Goal: Use online tool/utility: Utilize a website feature to perform a specific function

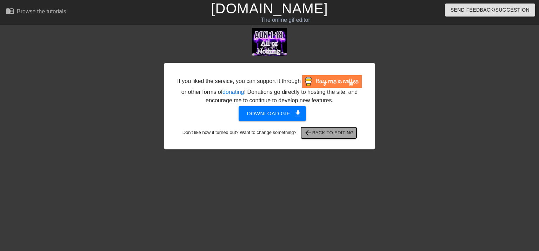
click at [325, 131] on span "arrow_back Back to Editing" at bounding box center [329, 133] width 50 height 8
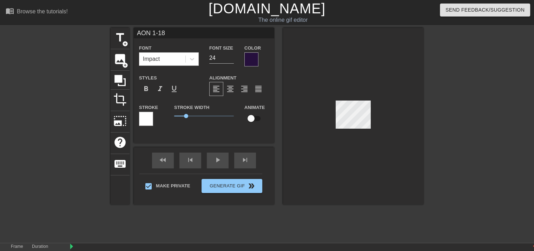
click at [154, 31] on input "AON 1-18" at bounding box center [204, 33] width 140 height 11
click at [158, 33] on input "ILF 1-18" at bounding box center [204, 33] width 140 height 11
type input "ILF 1-14"
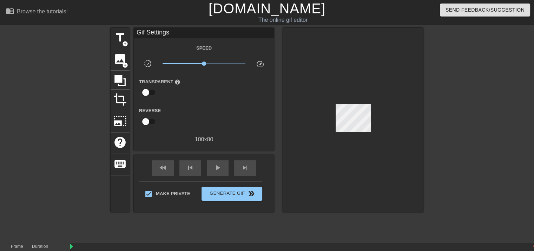
click at [413, 155] on div at bounding box center [353, 120] width 140 height 184
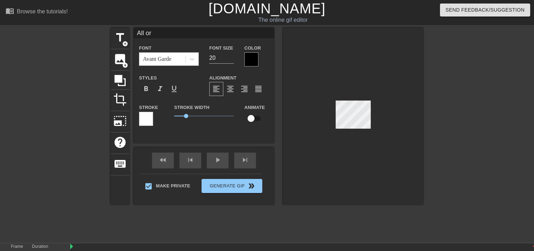
click at [172, 33] on input "All or" at bounding box center [204, 33] width 140 height 11
type input "A"
type input "I Live for"
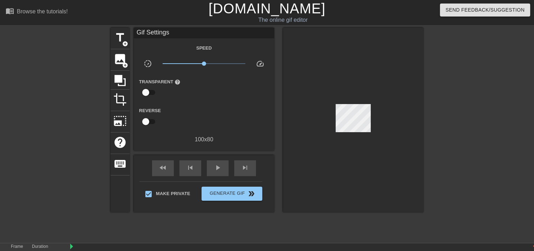
click at [280, 66] on div "title add_circle image add_circle crop photo_size_select_large help keyboard Gi…" at bounding box center [267, 120] width 313 height 184
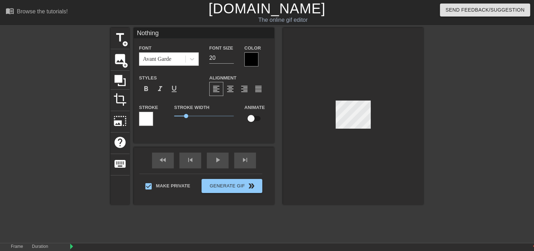
click at [350, 129] on div at bounding box center [353, 116] width 140 height 177
click at [182, 34] on input "Nothing" at bounding box center [204, 33] width 140 height 11
type input "N"
type input "You"
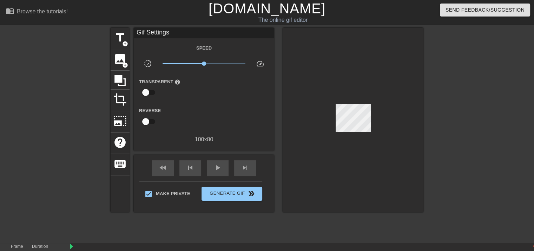
click at [261, 21] on div "The online gif editor" at bounding box center [283, 20] width 203 height 8
click at [243, 197] on button "Generate Gif double_arrow" at bounding box center [232, 193] width 61 height 14
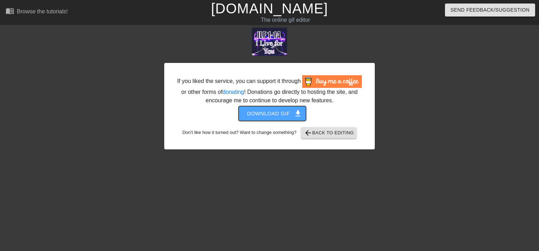
click at [280, 111] on span "Download gif get_app" at bounding box center [272, 113] width 51 height 9
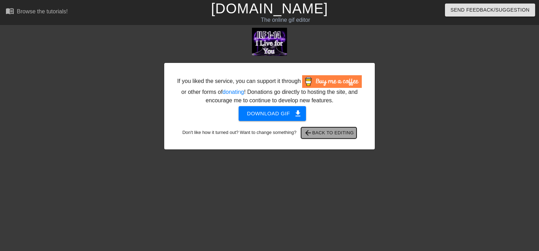
click at [342, 132] on span "arrow_back Back to Editing" at bounding box center [329, 133] width 50 height 8
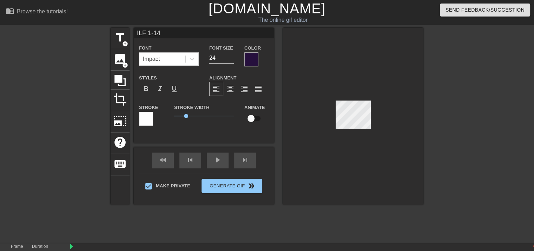
click at [167, 32] on input "ILF 1-14" at bounding box center [204, 33] width 140 height 11
type input "JJOY 1-17"
click at [313, 51] on div at bounding box center [353, 116] width 140 height 177
click at [180, 32] on input "I Live for" at bounding box center [204, 33] width 140 height 11
type input "I"
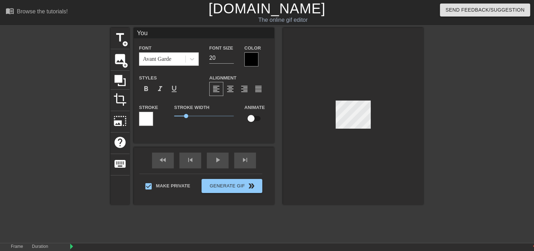
click at [183, 31] on input "You" at bounding box center [204, 33] width 140 height 11
type input "Y"
type input "j"
type input "K"
type input "Joy"
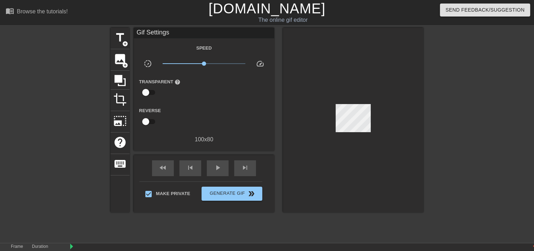
click at [292, 79] on div at bounding box center [353, 120] width 140 height 184
click at [228, 189] on span "Generate Gif double_arrow" at bounding box center [231, 193] width 55 height 8
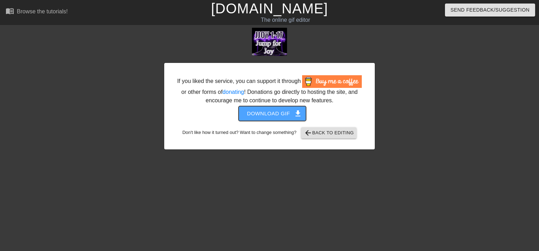
click at [274, 113] on span "Download gif get_app" at bounding box center [272, 113] width 51 height 9
